Goal: Check status: Check status

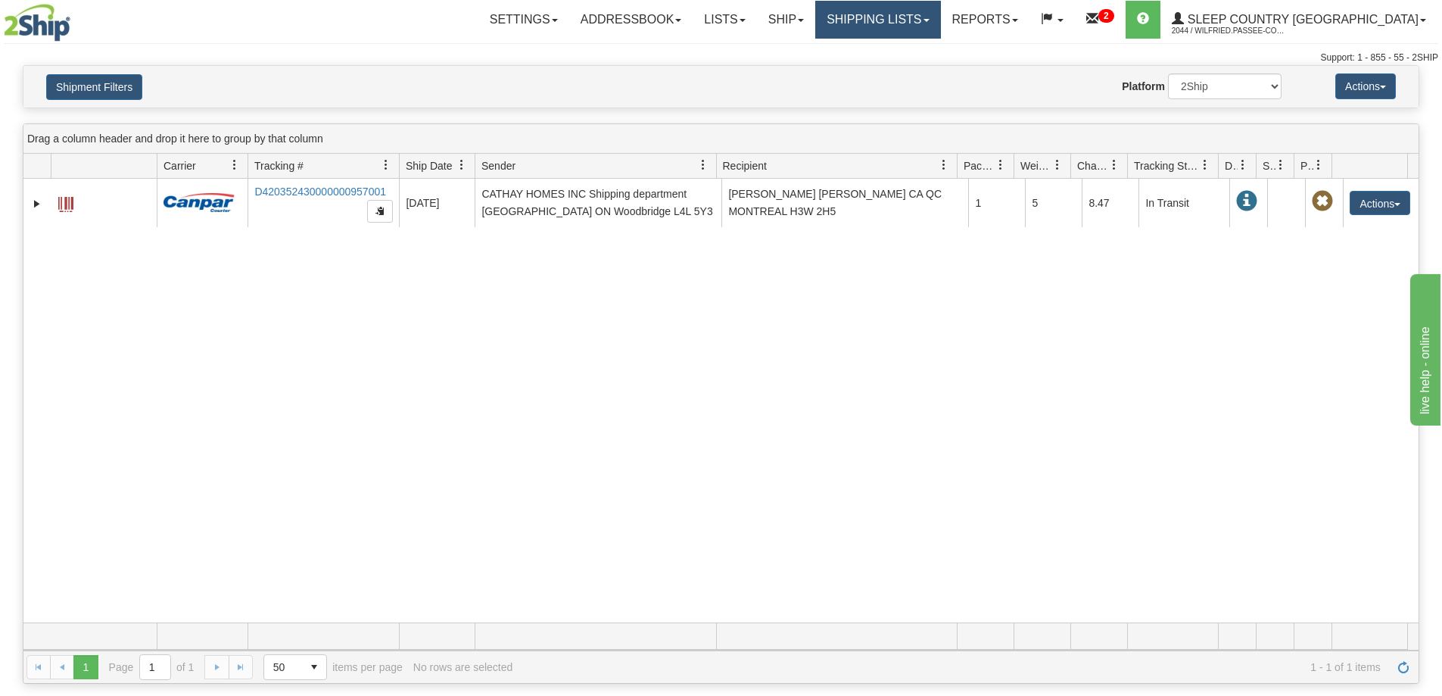
click at [940, 17] on link "Shipping lists" at bounding box center [877, 20] width 125 height 38
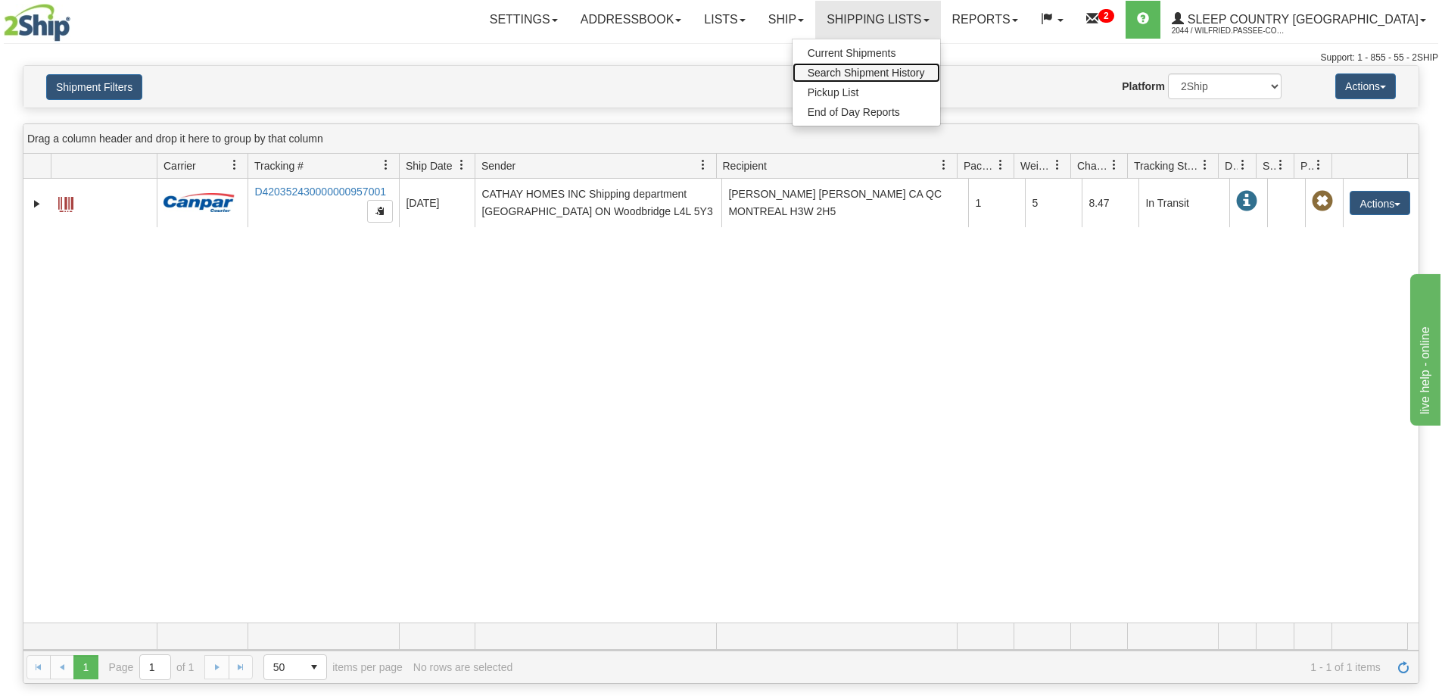
click at [925, 68] on span "Search Shipment History" at bounding box center [866, 73] width 117 height 12
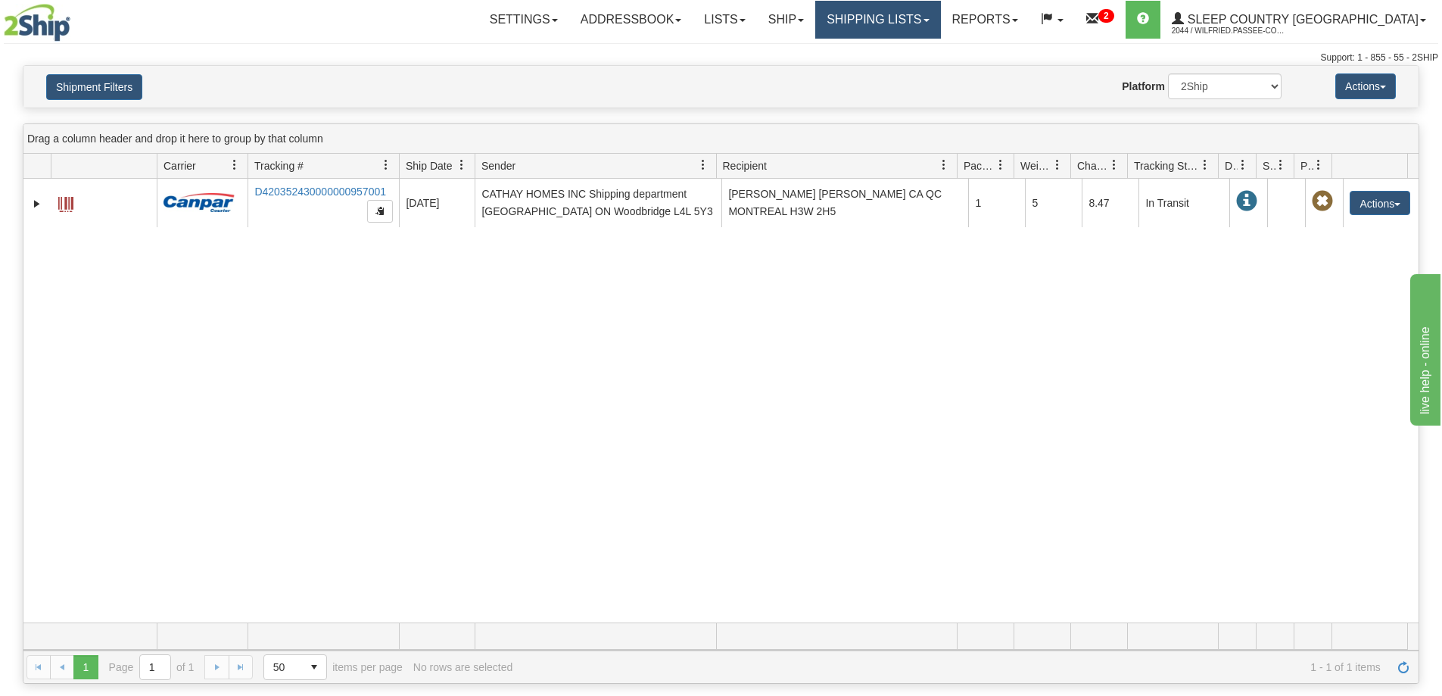
click at [928, 18] on link "Shipping lists" at bounding box center [877, 20] width 125 height 38
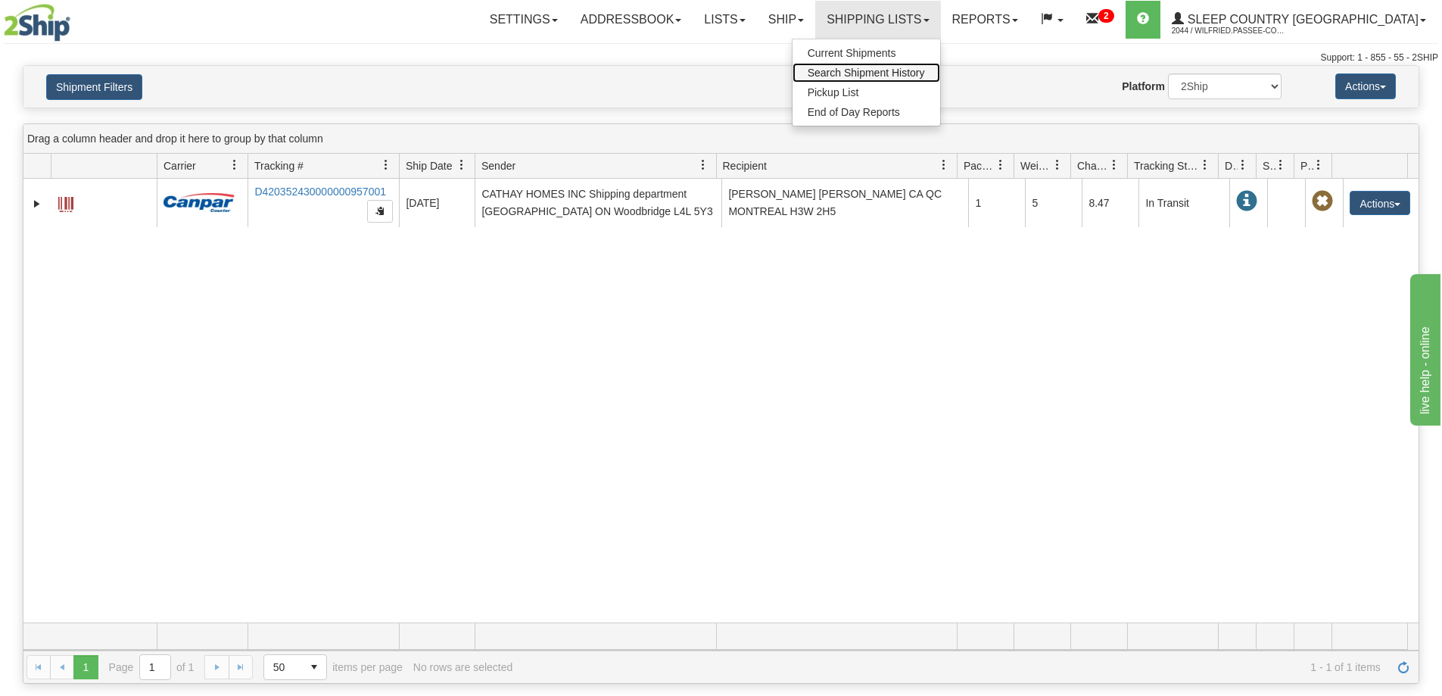
click at [925, 75] on span "Search Shipment History" at bounding box center [866, 73] width 117 height 12
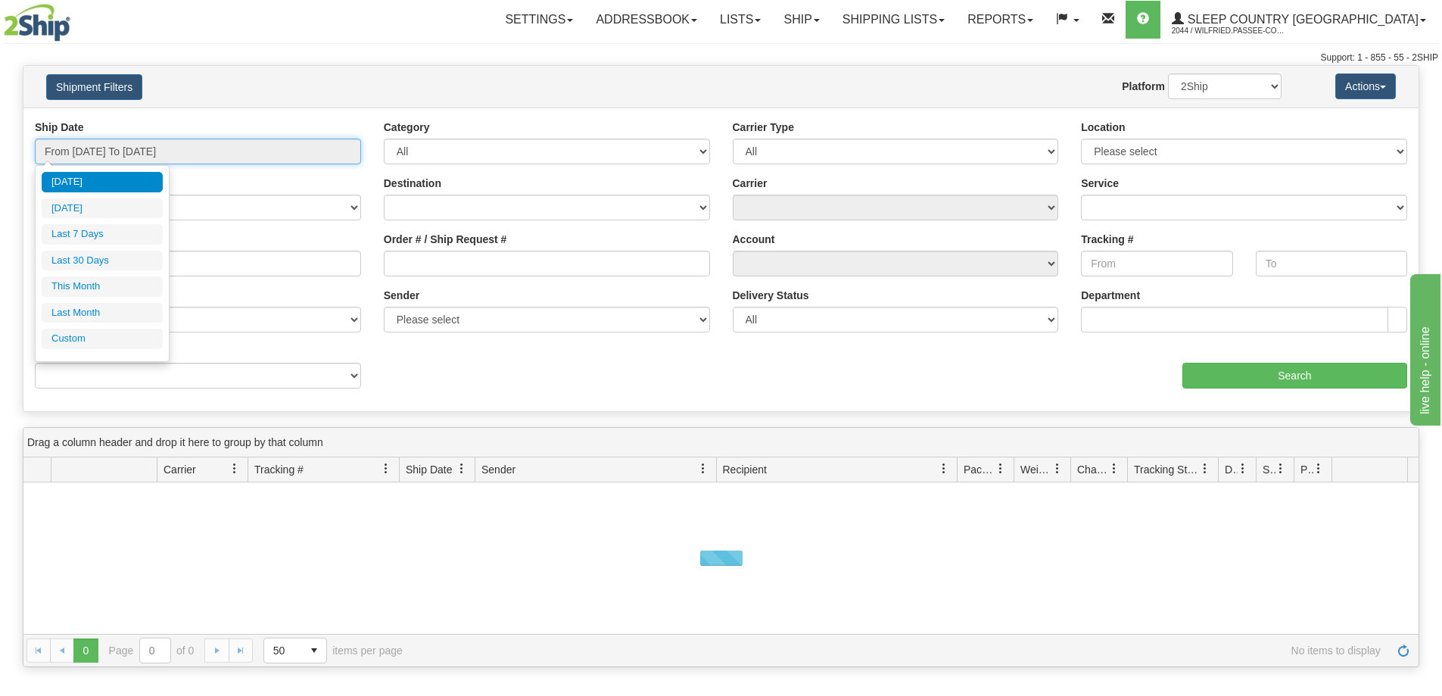
click at [130, 152] on input "From [DATE] To [DATE]" at bounding box center [198, 151] width 326 height 26
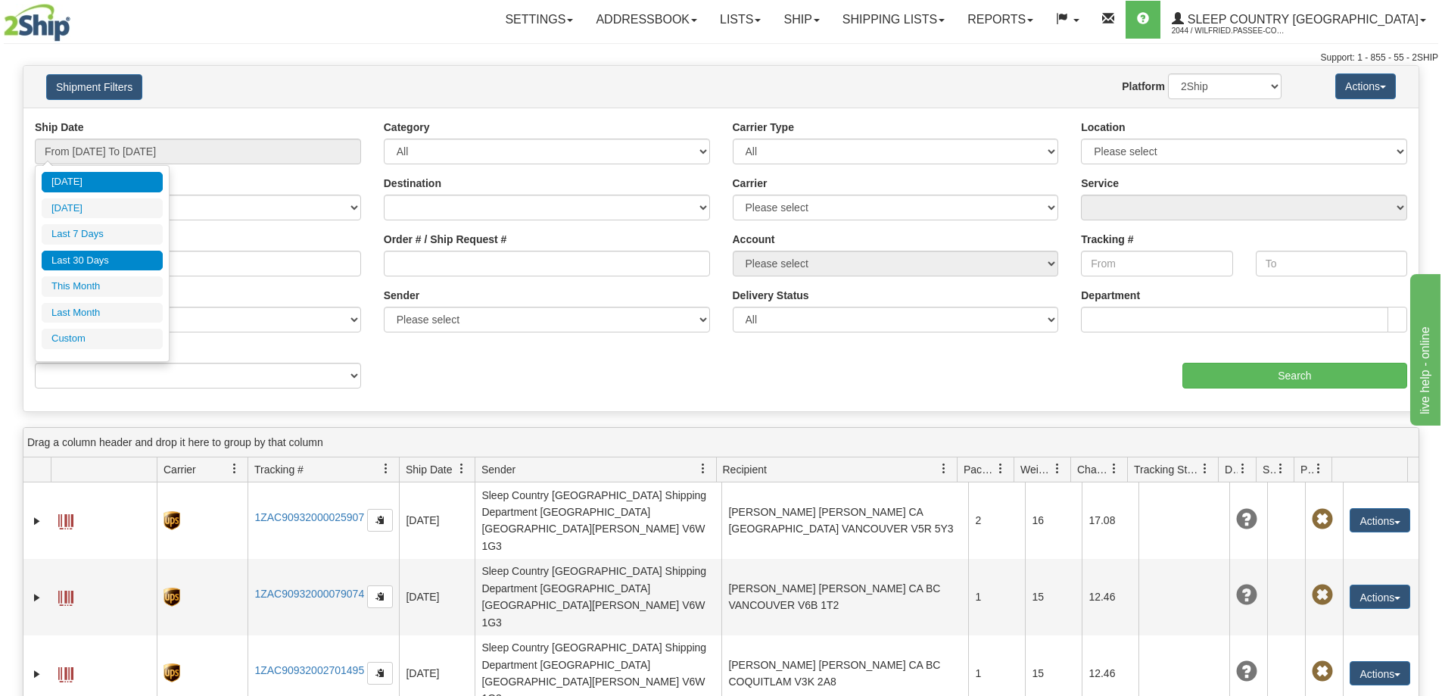
click at [95, 259] on li "Last 30 Days" at bounding box center [102, 261] width 121 height 20
type input "From [DATE] To [DATE]"
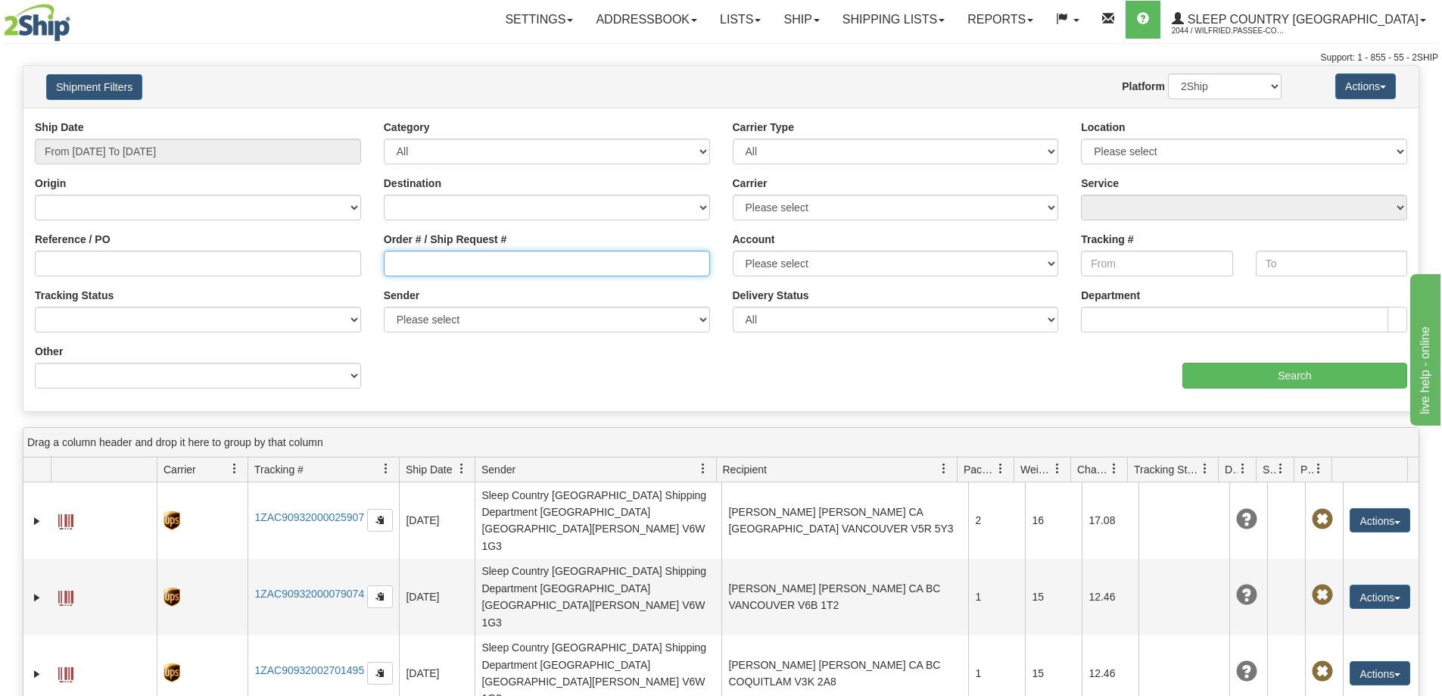
click at [404, 259] on input "Order # / Ship Request #" at bounding box center [547, 264] width 326 height 26
paste input "9007I112242"
type input "9007I112242"
click at [665, 76] on div "Website Agent Nothing selected Client User Platform 2Ship Imported" at bounding box center [777, 86] width 1029 height 26
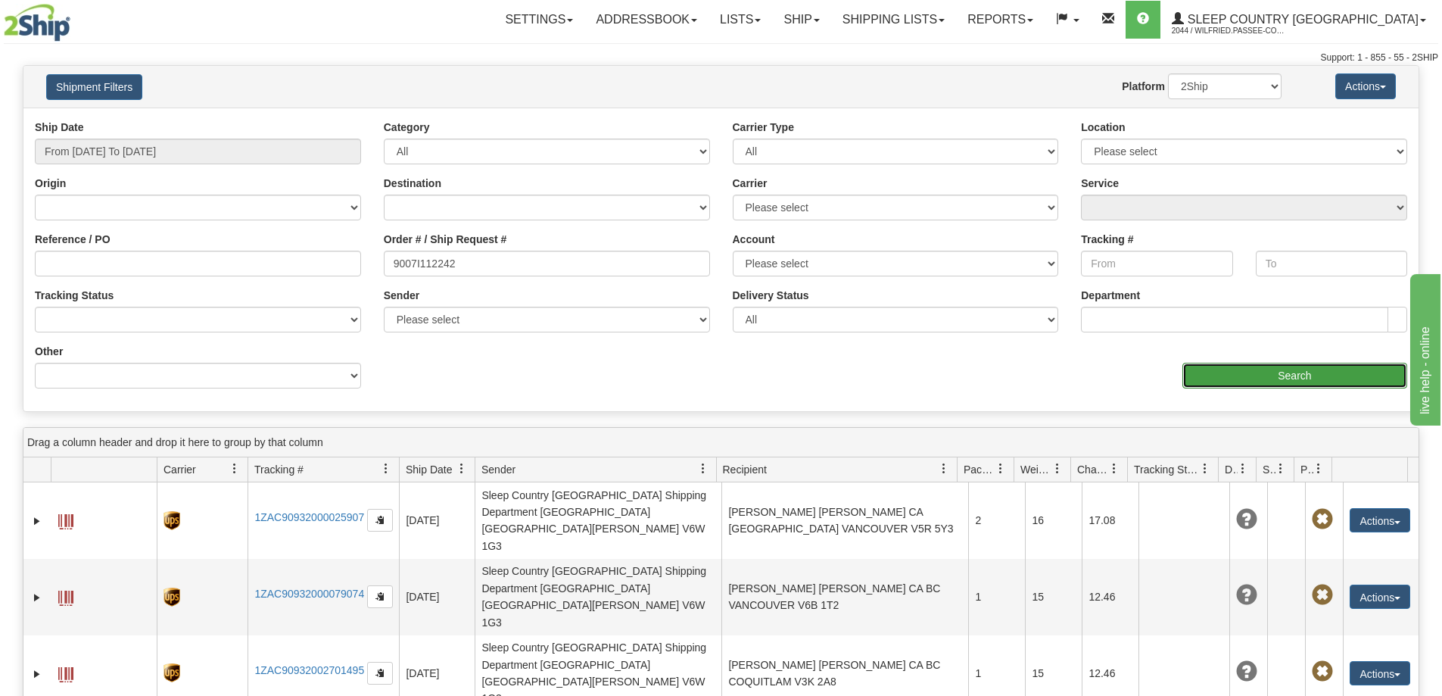
click at [1215, 375] on input "Search" at bounding box center [1294, 376] width 225 height 26
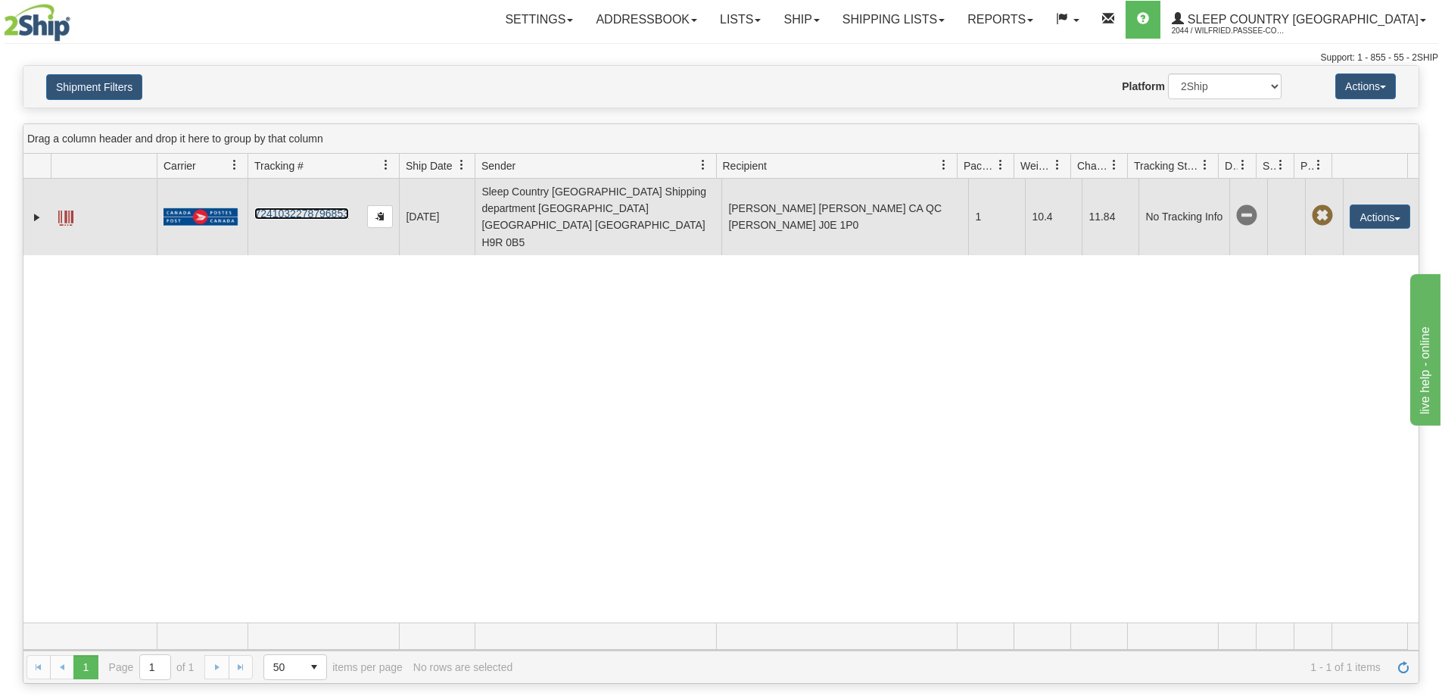
click at [295, 207] on link "7241032278796853" at bounding box center [301, 213] width 95 height 12
